Goal: Register for event/course

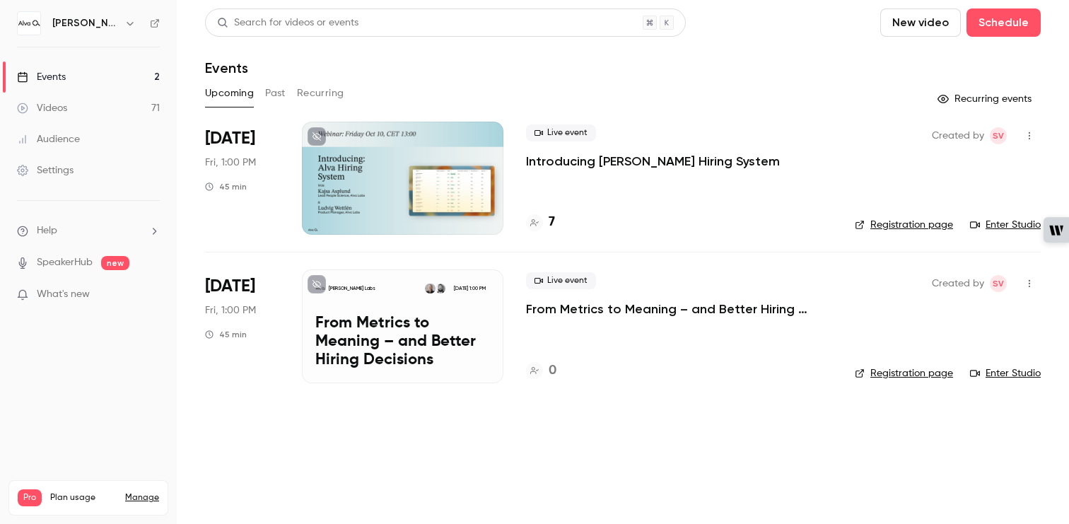
click at [926, 17] on button "New video" at bounding box center [921, 22] width 81 height 28
click at [929, 97] on div "Upload" at bounding box center [973, 98] width 108 height 14
click at [537, 165] on p "Introducing [PERSON_NAME] Hiring System" at bounding box center [653, 161] width 254 height 17
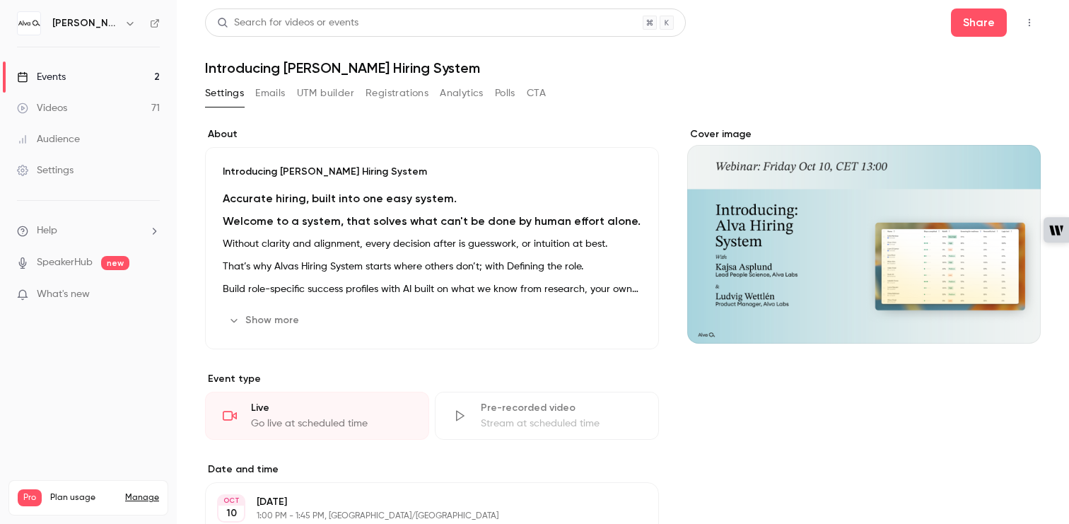
click at [409, 93] on button "Registrations" at bounding box center [397, 93] width 63 height 23
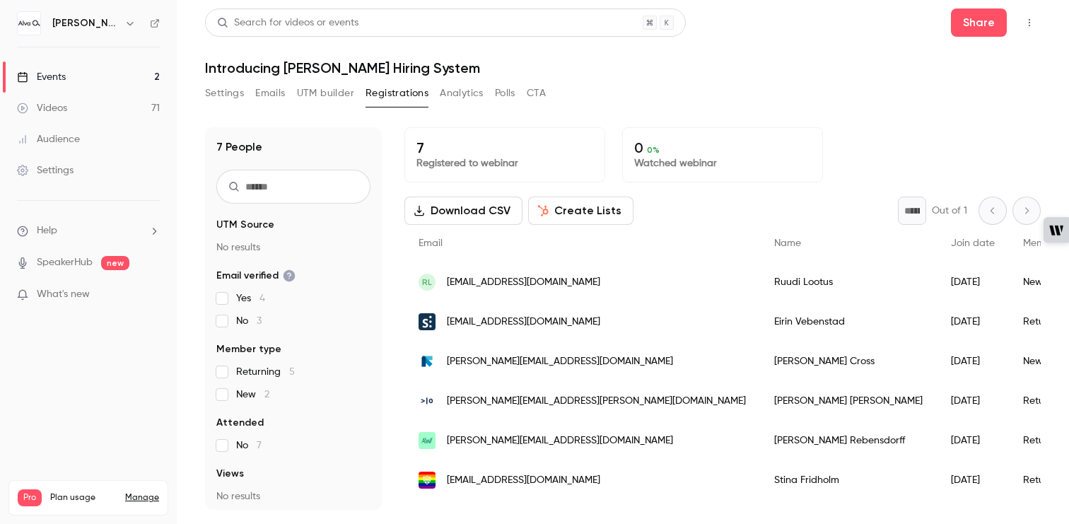
scroll to position [30, 0]
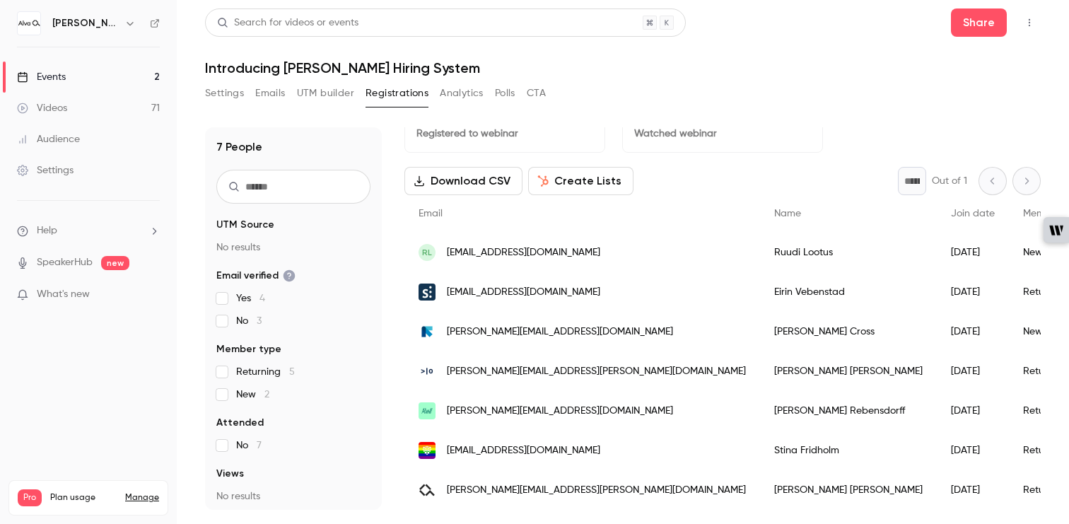
click at [557, 361] on div "[PERSON_NAME][EMAIL_ADDRESS][PERSON_NAME][DOMAIN_NAME]" at bounding box center [583, 371] width 356 height 40
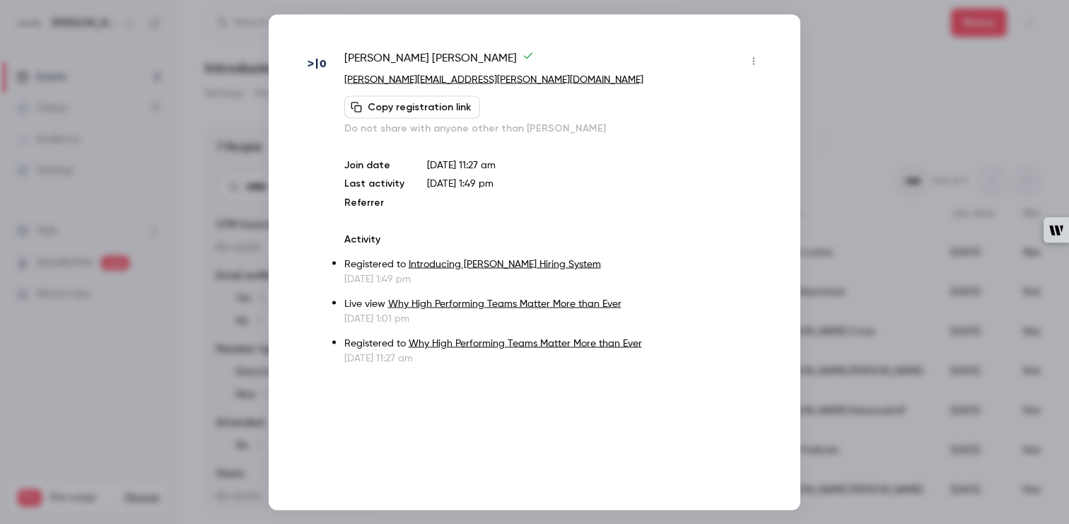
click at [893, 68] on div at bounding box center [534, 262] width 1069 height 524
